Goal: Task Accomplishment & Management: Manage account settings

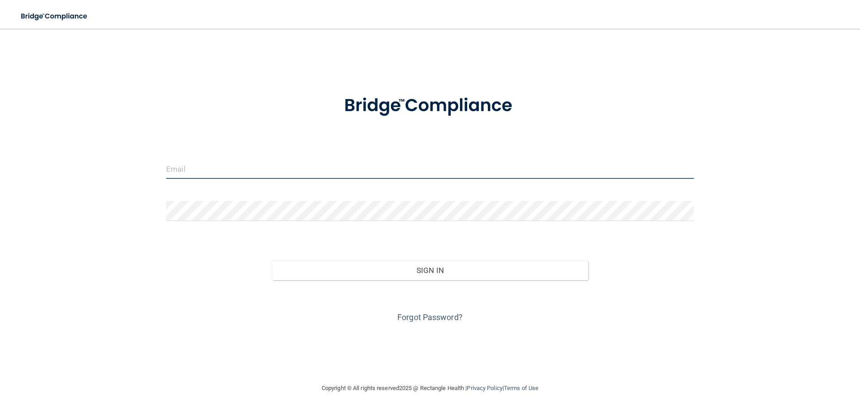
click at [268, 175] on input "email" at bounding box center [430, 169] width 528 height 20
type input "[EMAIL_ADDRESS][DOMAIN_NAME]"
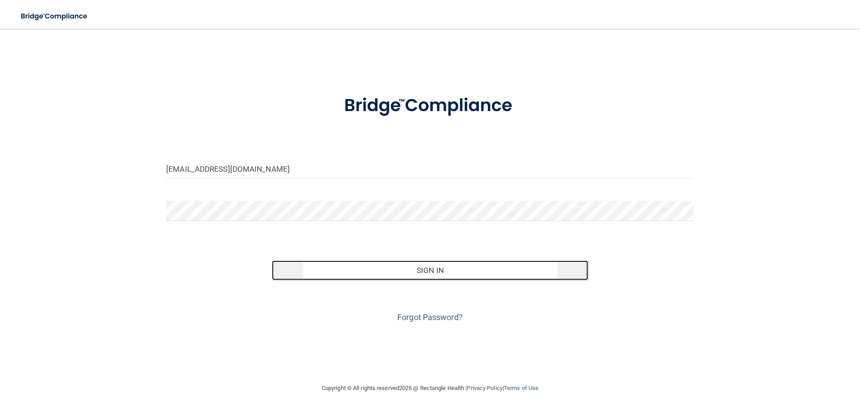
click at [482, 278] on button "Sign In" at bounding box center [430, 270] width 317 height 20
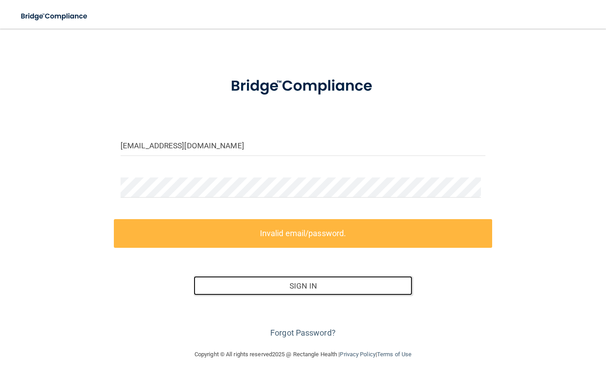
scroll to position [24, 0]
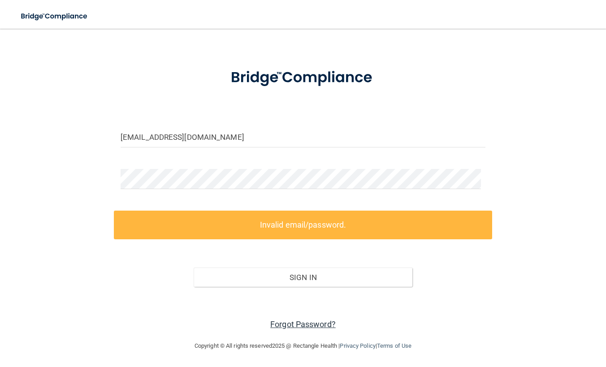
click at [294, 328] on link "Forgot Password?" at bounding box center [302, 324] width 65 height 9
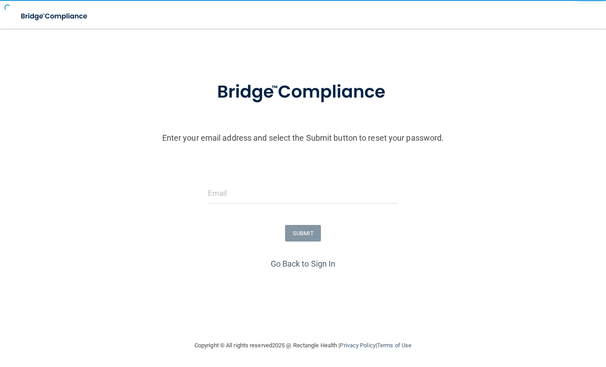
scroll to position [13, 0]
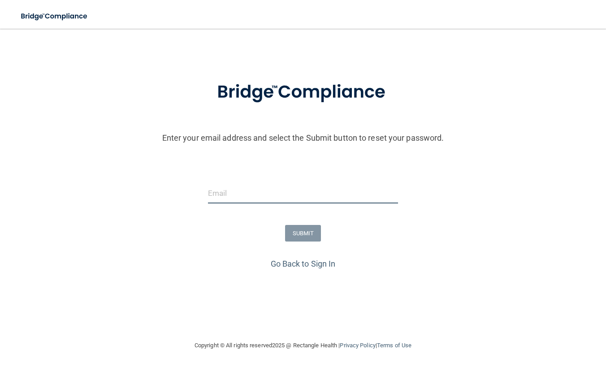
click at [233, 192] on input "email" at bounding box center [303, 193] width 190 height 20
type input "[EMAIL_ADDRESS][DOMAIN_NAME]"
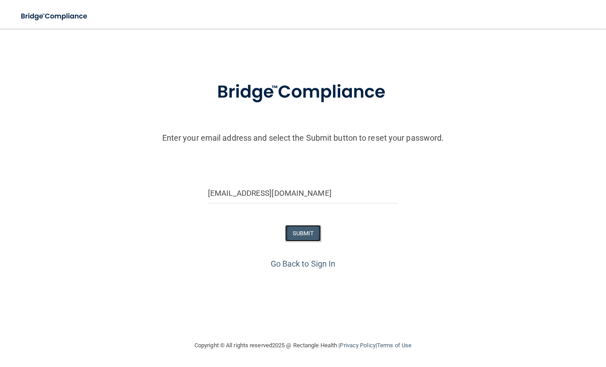
click at [288, 233] on button "SUBMIT" at bounding box center [303, 233] width 36 height 17
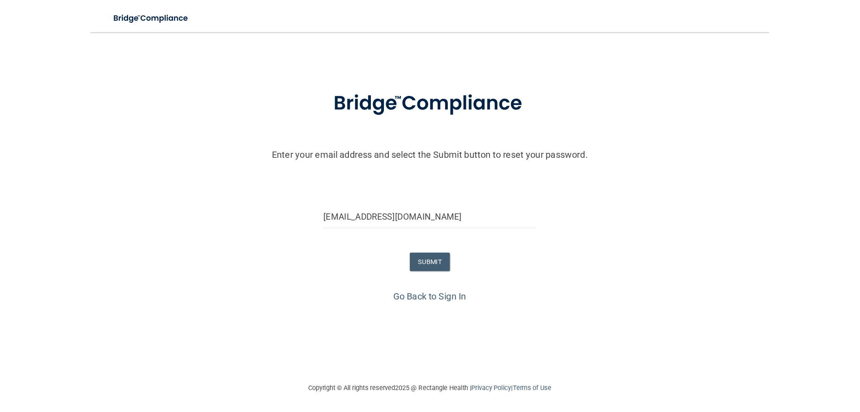
scroll to position [0, 0]
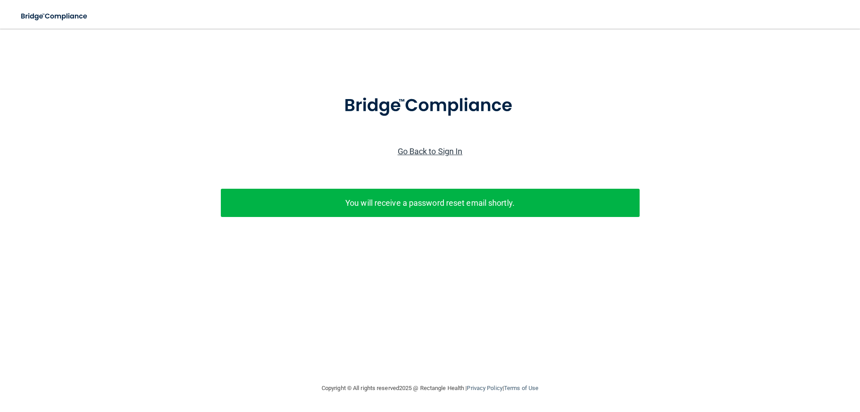
click at [403, 148] on link "Go Back to Sign In" at bounding box center [430, 151] width 65 height 9
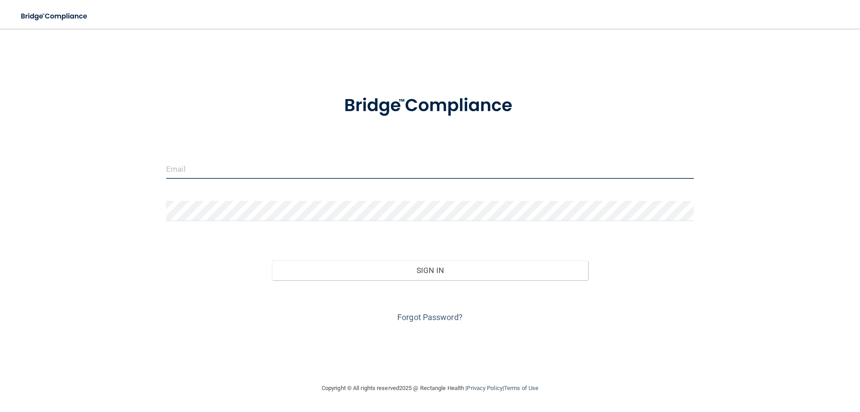
click at [297, 178] on input "email" at bounding box center [430, 169] width 528 height 20
type input "[EMAIL_ADDRESS][DOMAIN_NAME]"
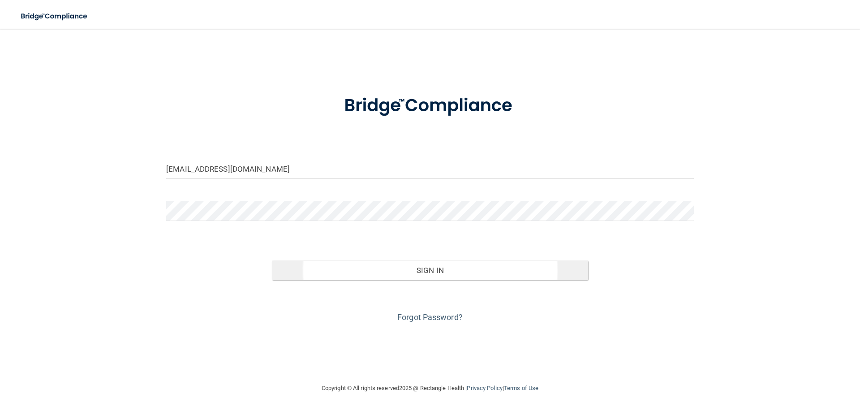
drag, startPoint x: 457, startPoint y: 280, endPoint x: 447, endPoint y: 272, distance: 12.7
click at [457, 280] on div "Forgot Password?" at bounding box center [430, 302] width 541 height 45
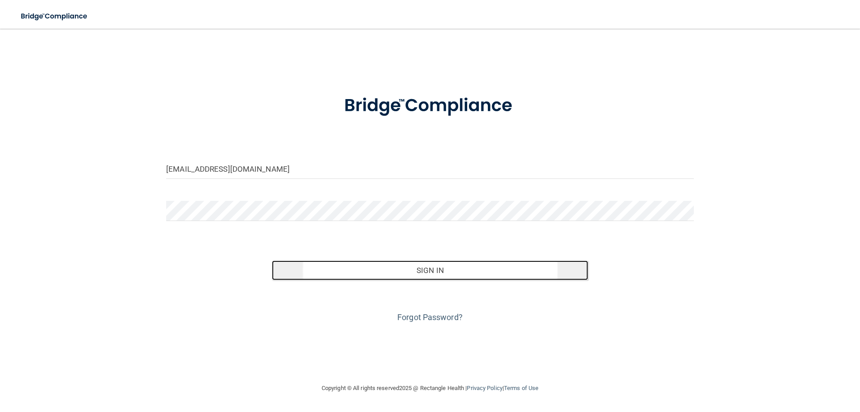
click at [447, 272] on button "Sign In" at bounding box center [430, 270] width 317 height 20
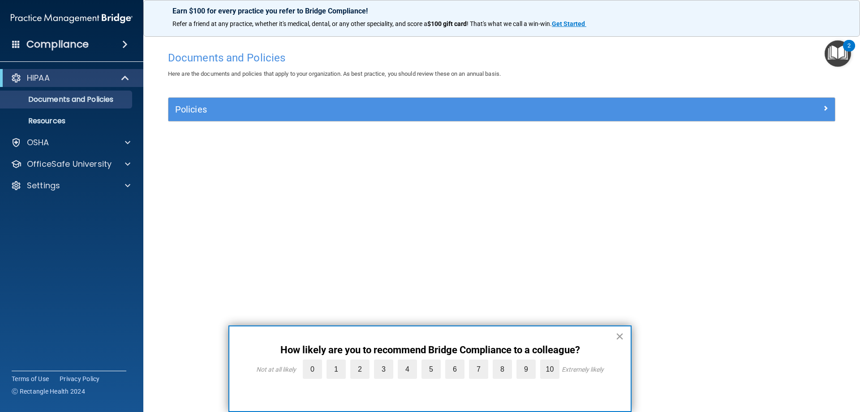
click at [618, 338] on button "×" at bounding box center [620, 336] width 9 height 14
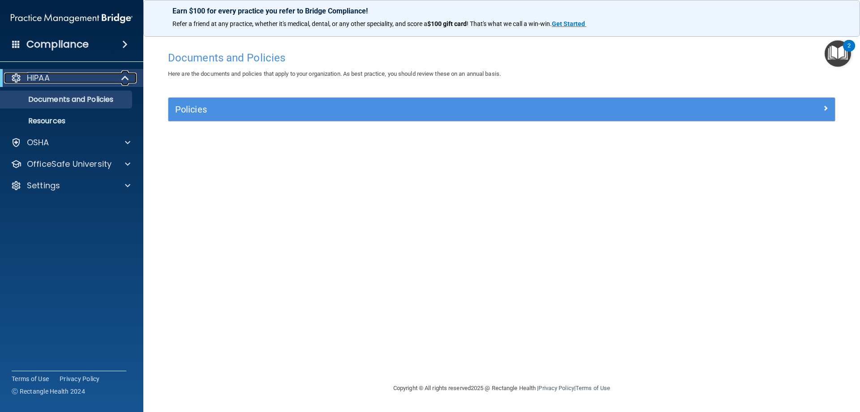
click at [85, 83] on div "HIPAA" at bounding box center [59, 78] width 111 height 11
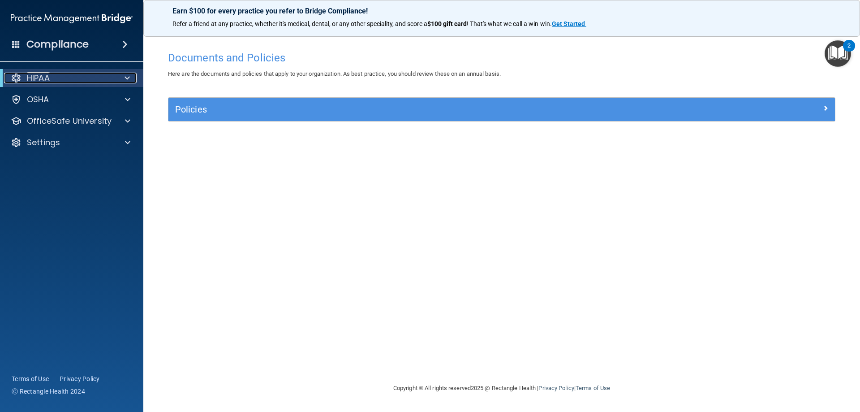
click at [85, 83] on div "HIPAA" at bounding box center [59, 78] width 111 height 11
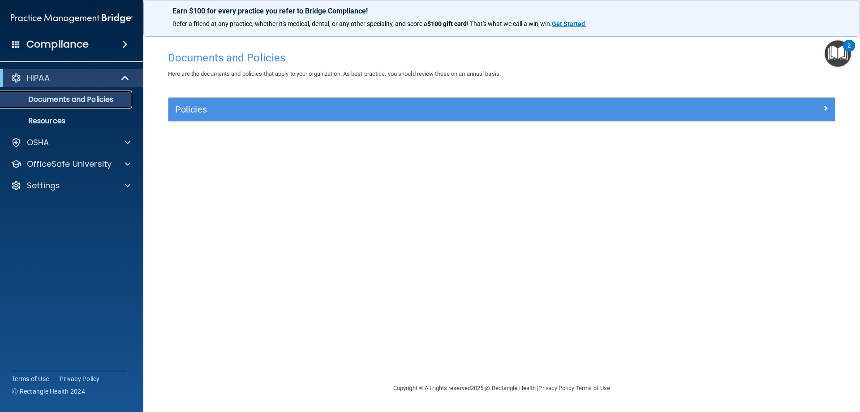
click at [83, 99] on p "Documents and Policies" at bounding box center [67, 99] width 122 height 9
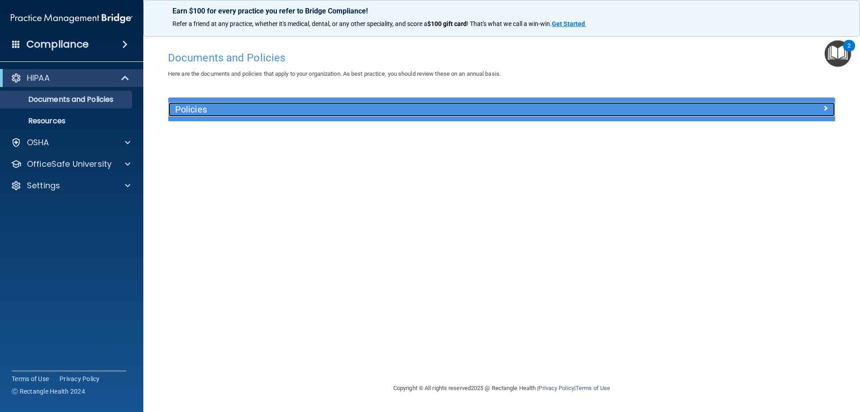
click at [191, 113] on h5 "Policies" at bounding box center [418, 109] width 487 height 10
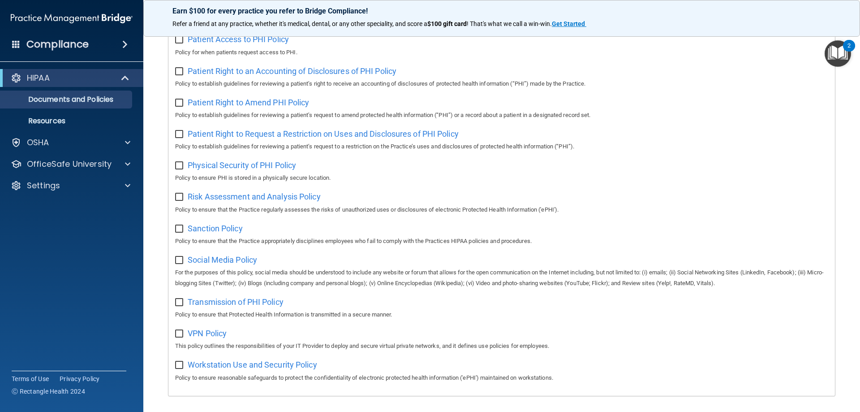
scroll to position [487, 0]
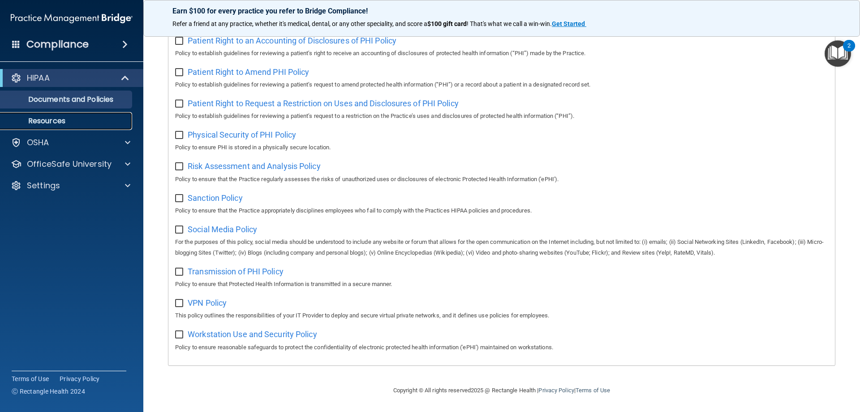
click at [67, 124] on p "Resources" at bounding box center [67, 121] width 122 height 9
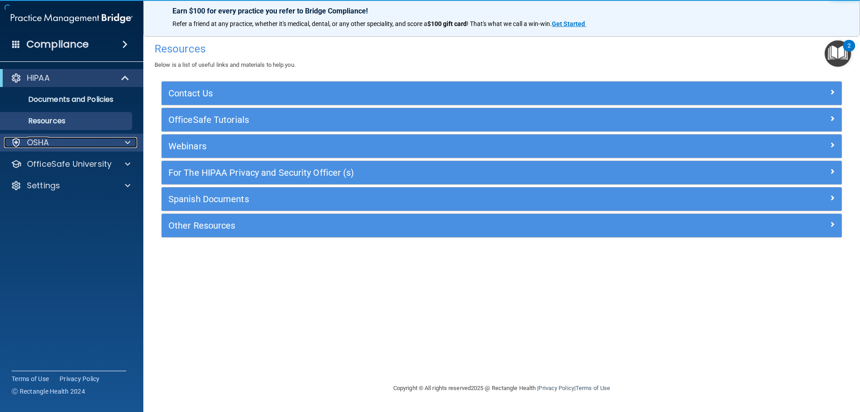
click at [65, 147] on div "OSHA" at bounding box center [59, 142] width 111 height 11
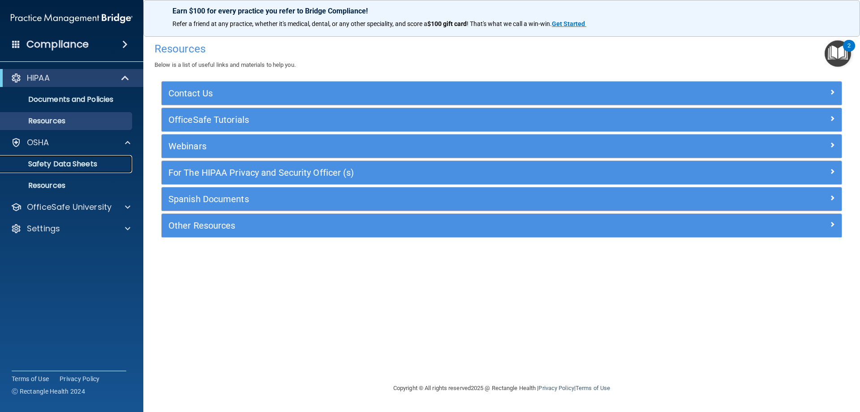
click at [61, 167] on p "Safety Data Sheets" at bounding box center [67, 164] width 122 height 9
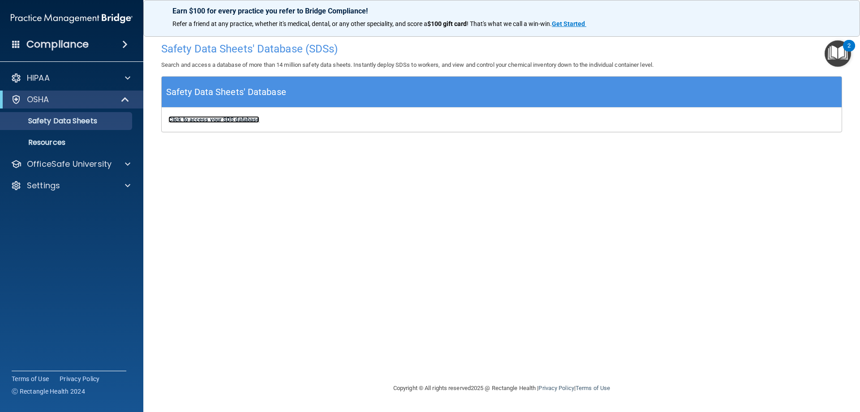
click at [239, 121] on b "Click to access your SDS database" at bounding box center [213, 119] width 91 height 7
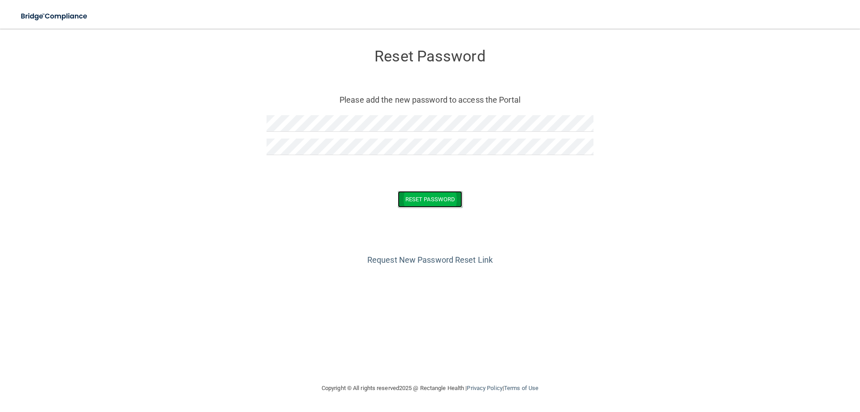
click at [444, 198] on button "Reset Password" at bounding box center [430, 199] width 65 height 17
